Goal: Information Seeking & Learning: Learn about a topic

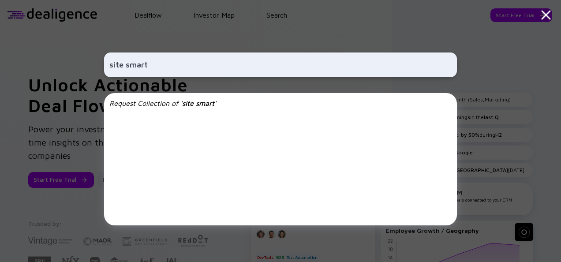
click at [234, 61] on input "site smart" at bounding box center [280, 65] width 342 height 16
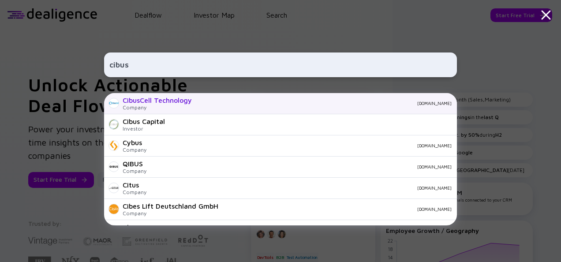
type input "cibus"
click at [145, 102] on div "CibusCell Technology" at bounding box center [157, 100] width 69 height 8
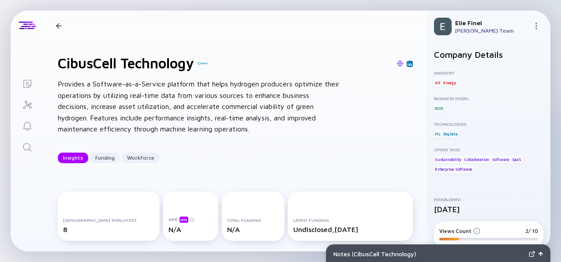
click at [56, 21] on div "CibusCell Technology Insights Funding Workforce" at bounding box center [143, 25] width 182 height 11
click at [58, 26] on div at bounding box center [59, 26] width 6 height 6
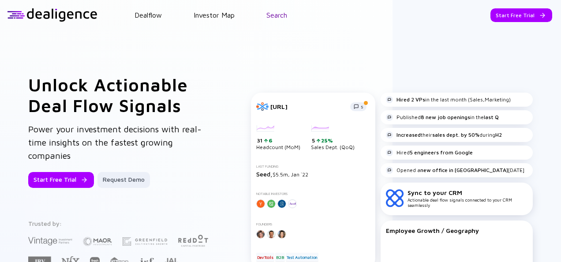
click at [279, 14] on link "Search" at bounding box center [276, 15] width 21 height 8
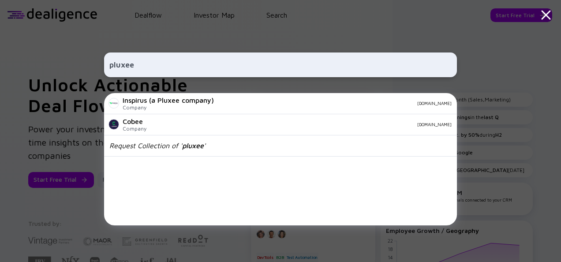
type input "pluxee"
click at [33, 118] on div "pluxee Inspirus (a Pluxee company) Company [DOMAIN_NAME] Cobee Company [DOMAIN_…" at bounding box center [280, 131] width 561 height 262
